Goal: Navigation & Orientation: Understand site structure

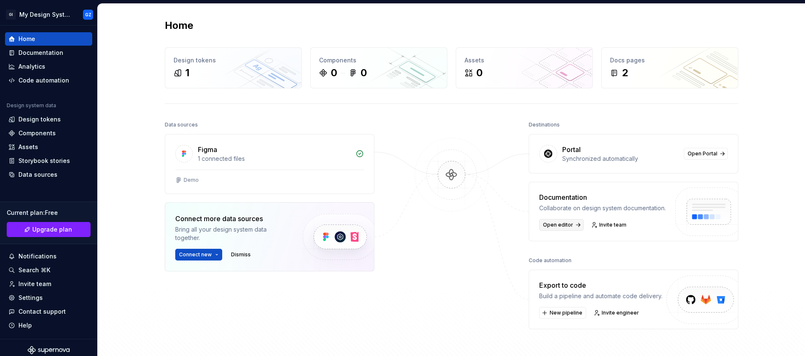
click at [561, 223] on span "Open editor" at bounding box center [558, 225] width 30 height 7
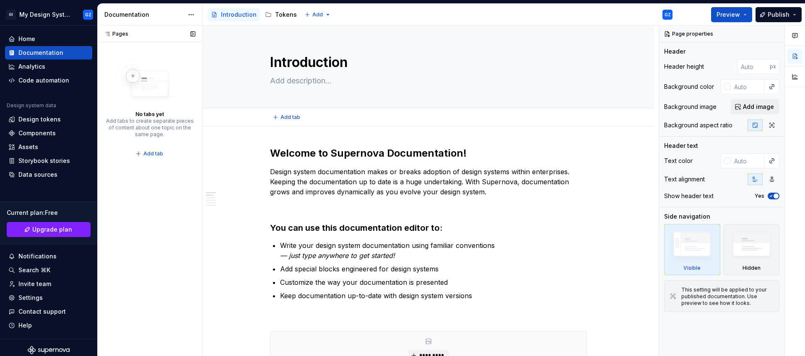
type textarea "*"
click at [141, 152] on button "Add tab" at bounding box center [150, 154] width 34 height 12
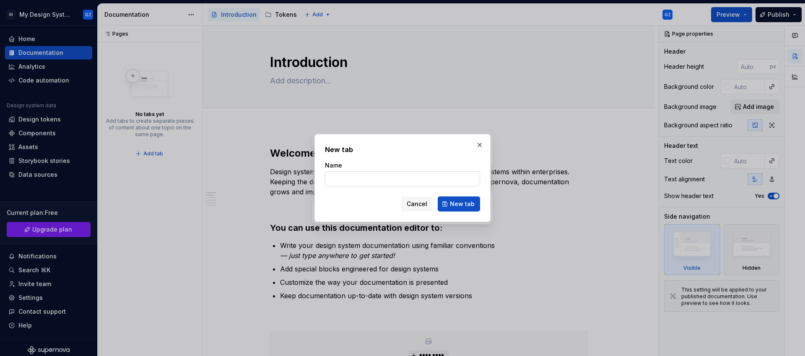
click at [372, 176] on input "Name" at bounding box center [402, 178] width 155 height 15
click at [366, 179] on input "Name" at bounding box center [402, 178] width 155 height 15
type input "Structure"
click at [456, 205] on span "New tab" at bounding box center [462, 204] width 25 height 8
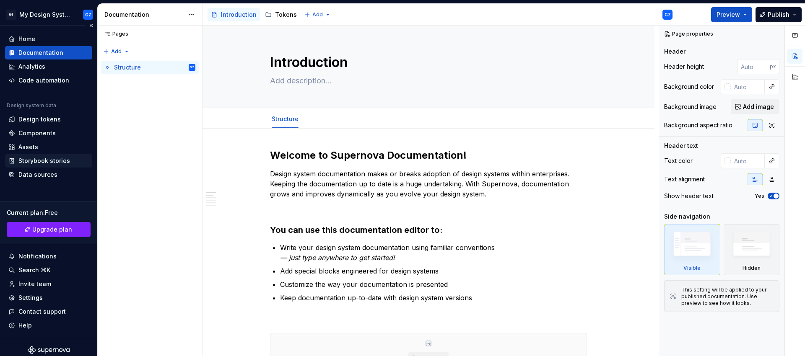
click at [38, 159] on div "Storybook stories" at bounding box center [44, 161] width 52 height 8
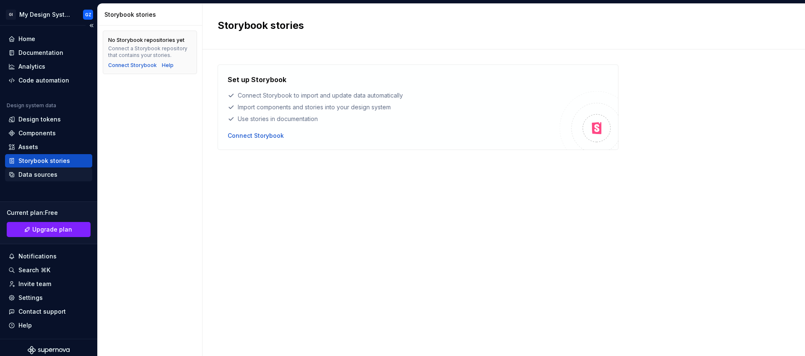
click at [40, 176] on div "Data sources" at bounding box center [37, 175] width 39 height 8
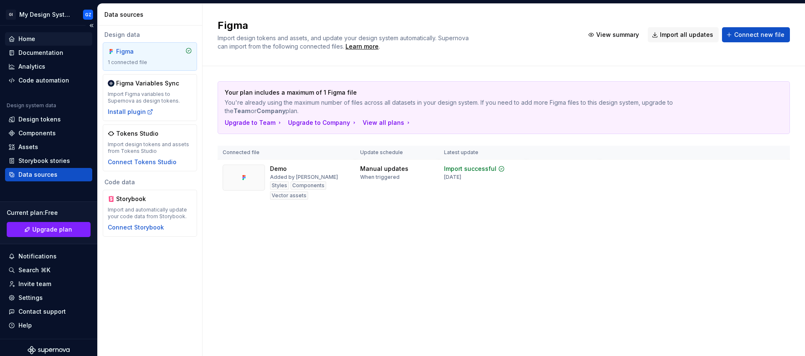
click at [34, 36] on div "Home" at bounding box center [26, 39] width 17 height 8
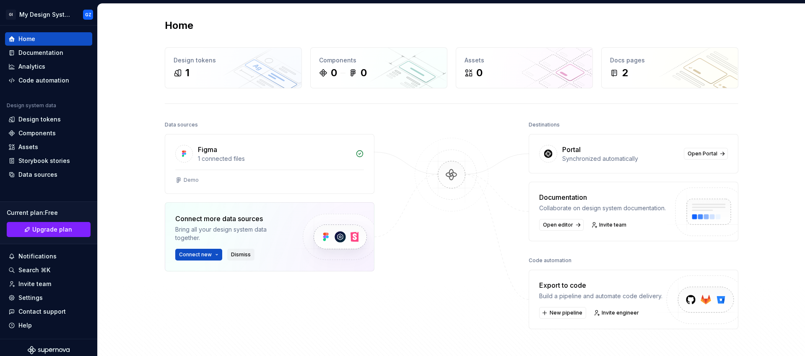
click at [233, 254] on span "Dismiss" at bounding box center [241, 255] width 20 height 7
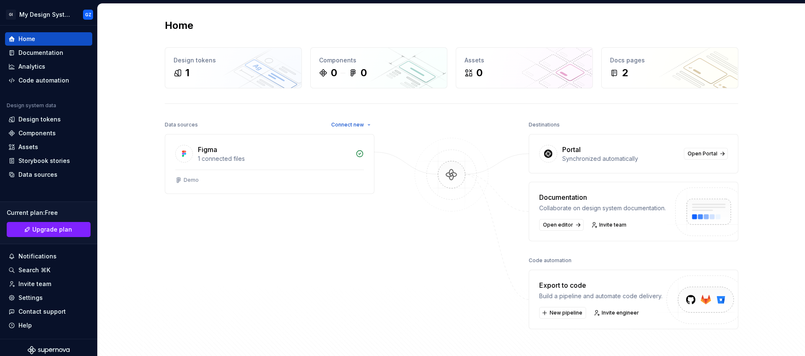
click at [450, 171] on img at bounding box center [451, 183] width 81 height 91
click at [654, 78] on div "2" at bounding box center [669, 72] width 119 height 13
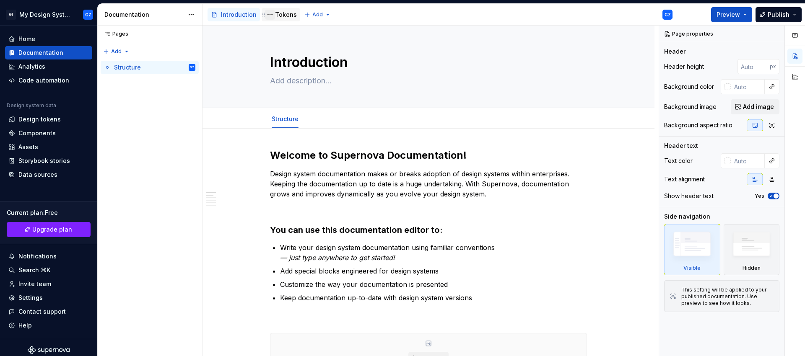
click at [272, 13] on button "Page tree" at bounding box center [270, 15] width 10 height 10
type textarea "*"
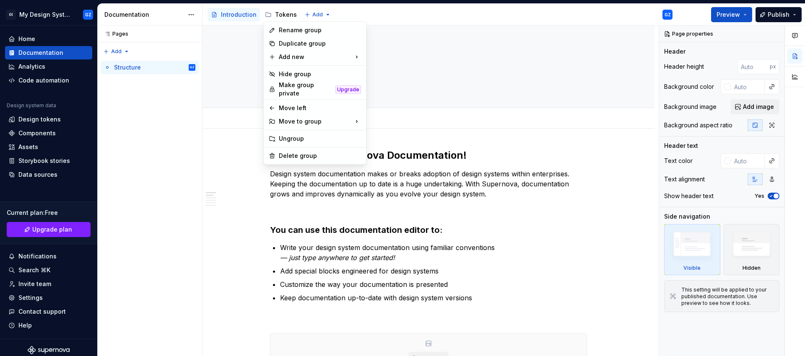
click at [37, 48] on html "GI My Design System GZ Home Documentation Analytics Code automation Design syst…" at bounding box center [402, 178] width 805 height 356
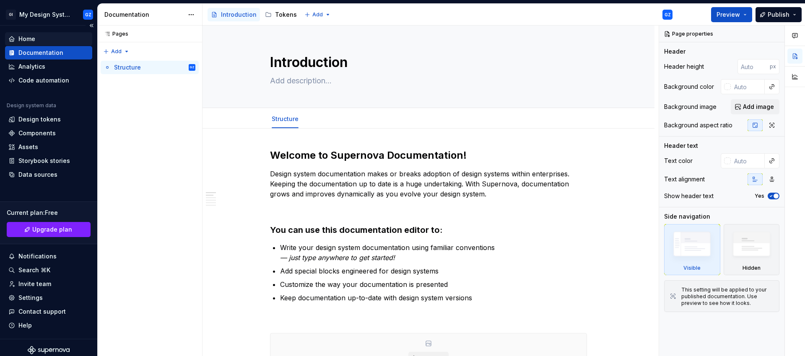
click at [35, 45] on div "Home" at bounding box center [48, 38] width 87 height 13
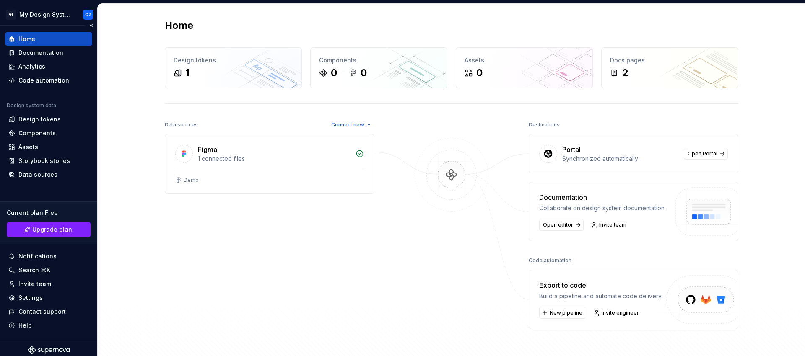
click at [39, 42] on div "Home" at bounding box center [48, 39] width 80 height 8
click at [86, 23] on button "Collapse sidebar" at bounding box center [92, 26] width 12 height 12
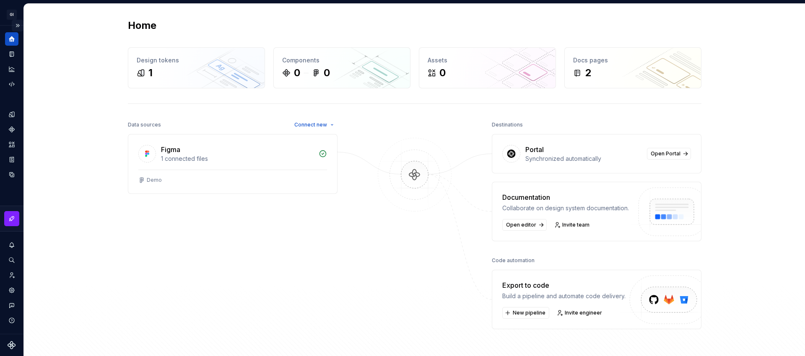
click at [19, 26] on button "Expand sidebar" at bounding box center [18, 26] width 12 height 12
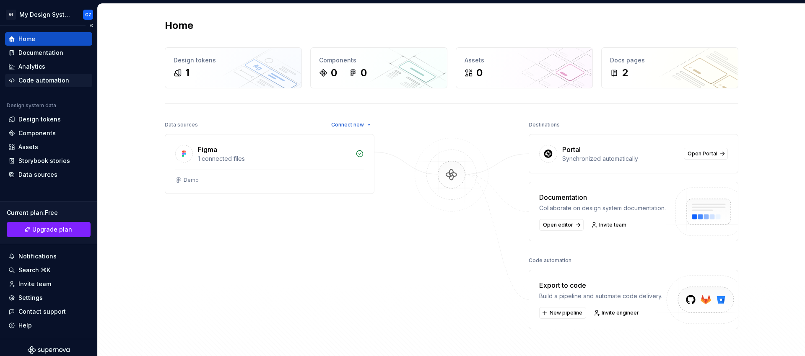
click at [37, 80] on div "Code automation" at bounding box center [43, 80] width 51 height 8
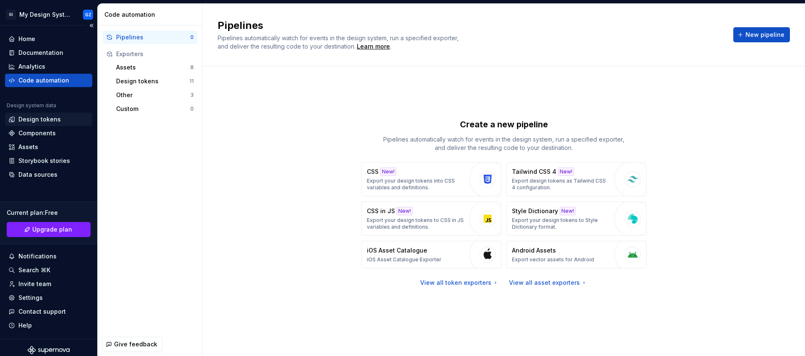
click at [42, 119] on div "Design tokens" at bounding box center [39, 119] width 42 height 8
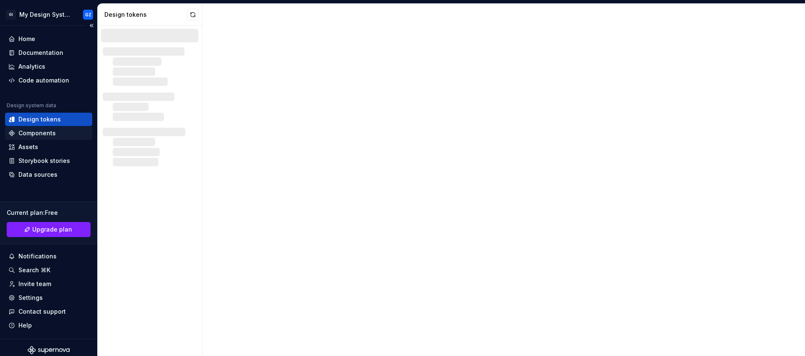
click at [37, 137] on div "Components" at bounding box center [36, 133] width 37 height 8
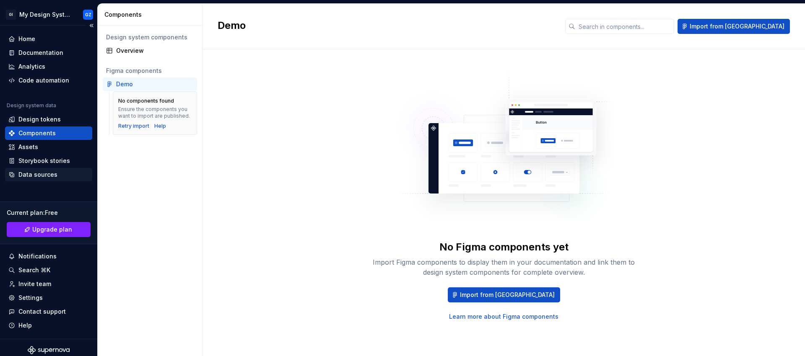
click at [34, 174] on div "Data sources" at bounding box center [37, 175] width 39 height 8
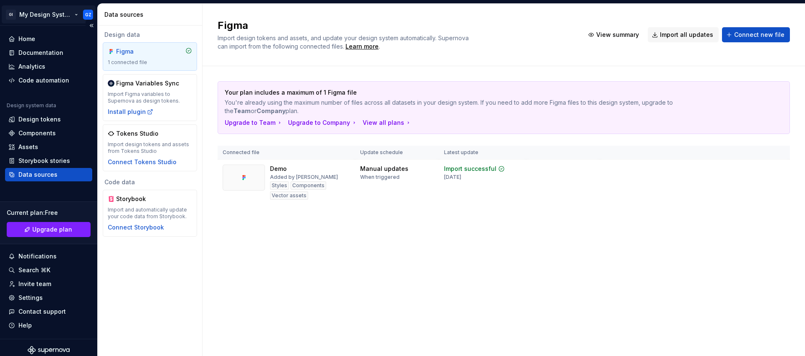
click at [12, 15] on html "GI My Design System GZ Home Documentation Analytics Code automation Design syst…" at bounding box center [402, 178] width 805 height 356
click at [174, 232] on html "GI My Design System GZ Home Documentation Analytics Code automation Design syst…" at bounding box center [402, 178] width 805 height 356
click at [27, 39] on div "Home" at bounding box center [26, 39] width 17 height 8
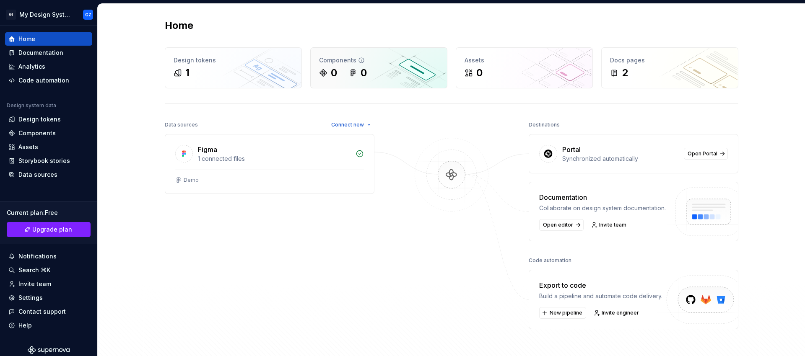
click at [359, 59] on icon at bounding box center [361, 60] width 5 height 5
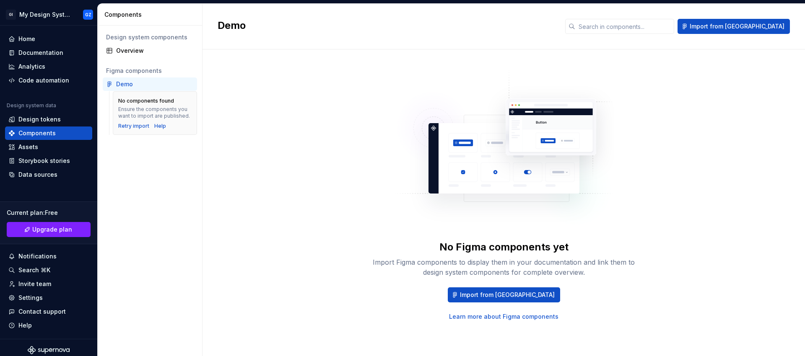
click at [503, 123] on img at bounding box center [504, 152] width 220 height 168
click at [34, 146] on div "Assets" at bounding box center [28, 147] width 20 height 8
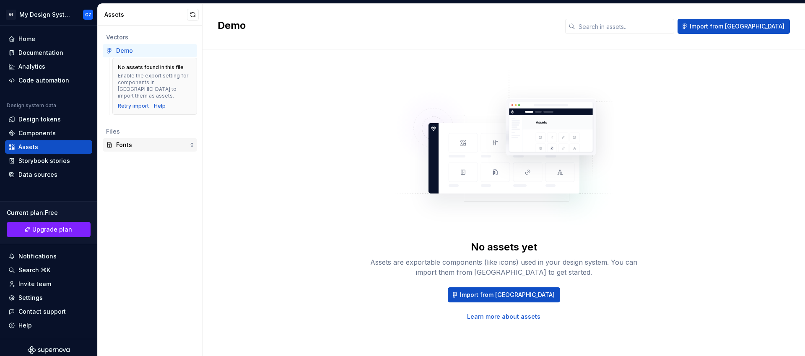
click at [148, 141] on div "Fonts" at bounding box center [153, 145] width 74 height 8
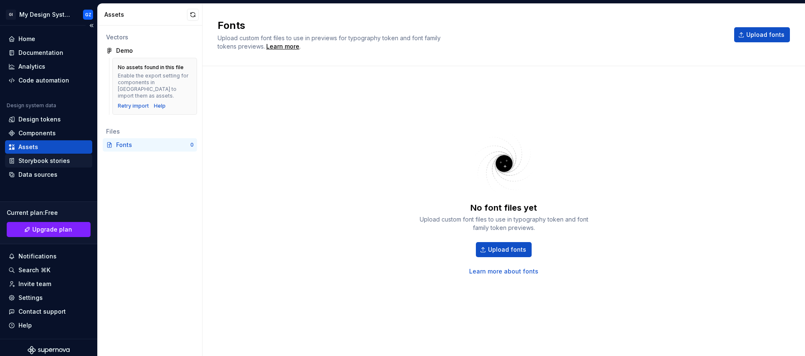
click at [47, 163] on div "Storybook stories" at bounding box center [44, 161] width 52 height 8
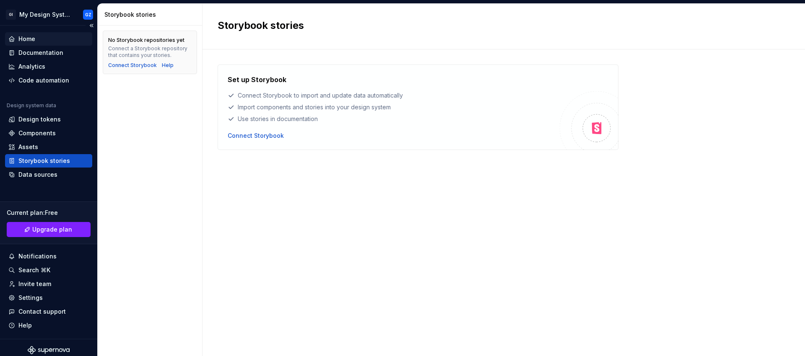
click at [20, 39] on div "Home" at bounding box center [26, 39] width 17 height 8
